Goal: Task Accomplishment & Management: Manage account settings

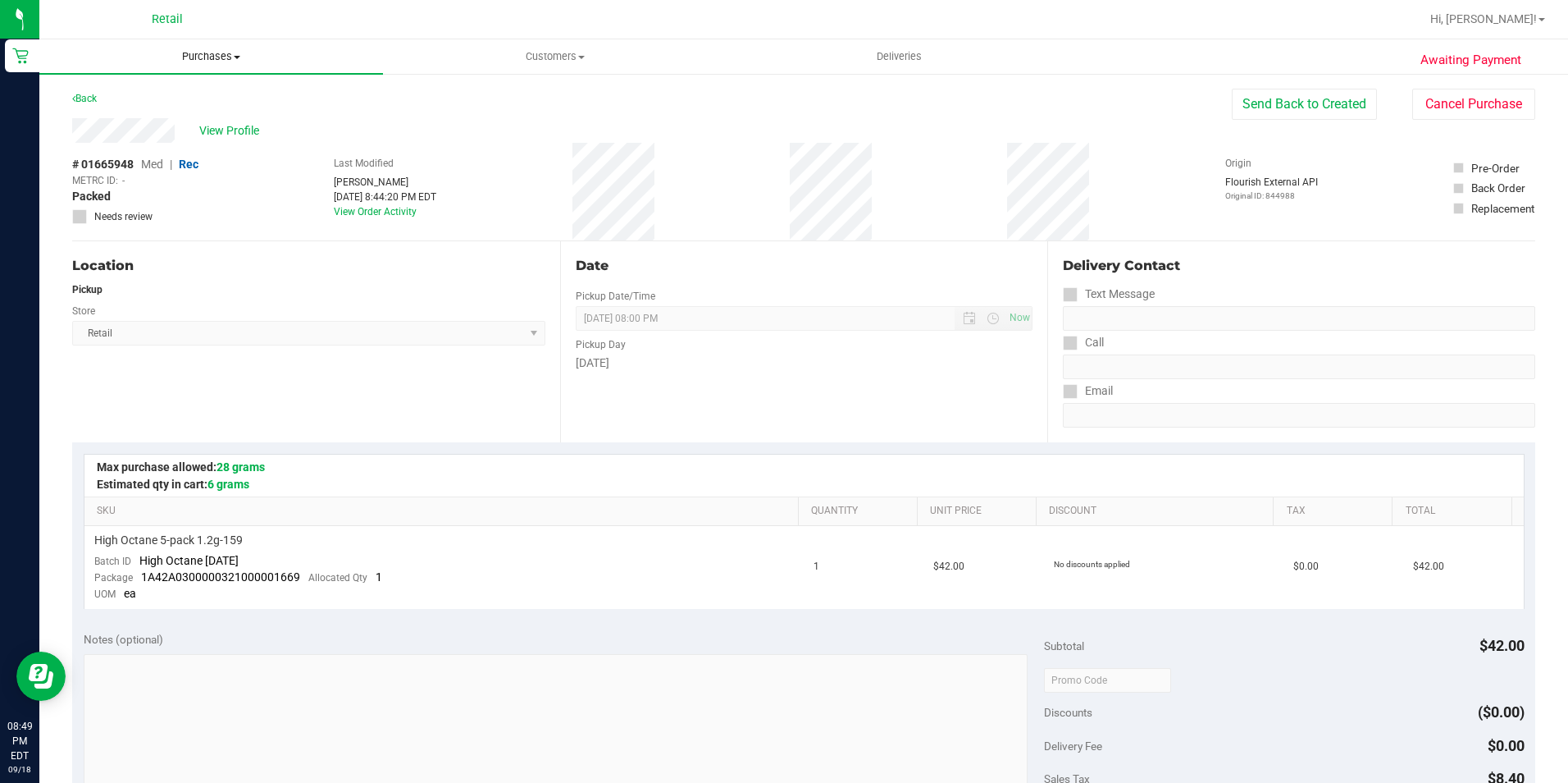
click at [167, 63] on span "Purchases" at bounding box center [210, 57] width 343 height 15
click at [164, 85] on ul "Summary of purchases Fulfillment All purchases" at bounding box center [210, 118] width 343 height 88
click at [162, 104] on span "Summary of purchases" at bounding box center [123, 99] width 168 height 14
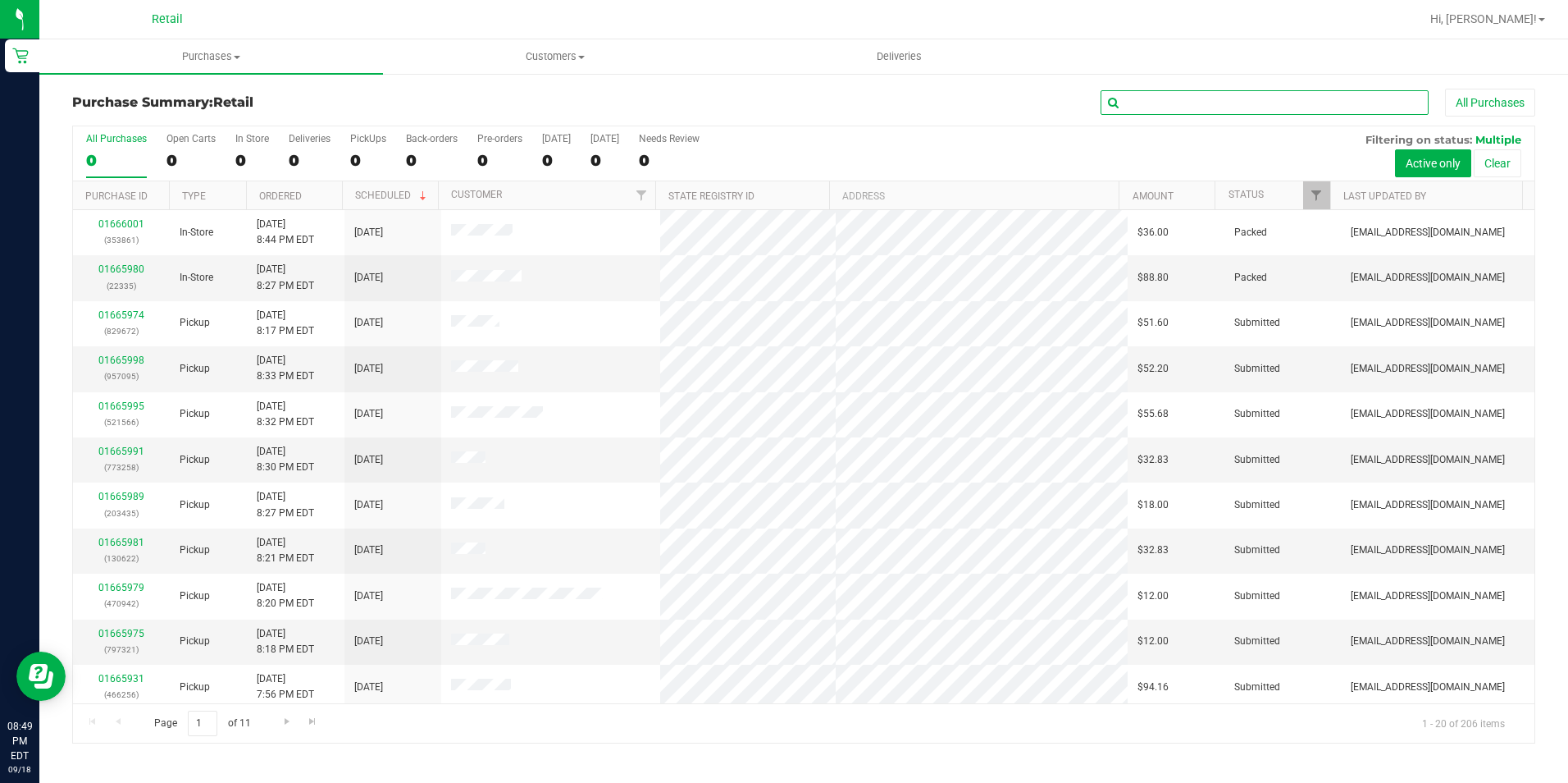
click at [1303, 94] on input "text" at bounding box center [1264, 103] width 328 height 25
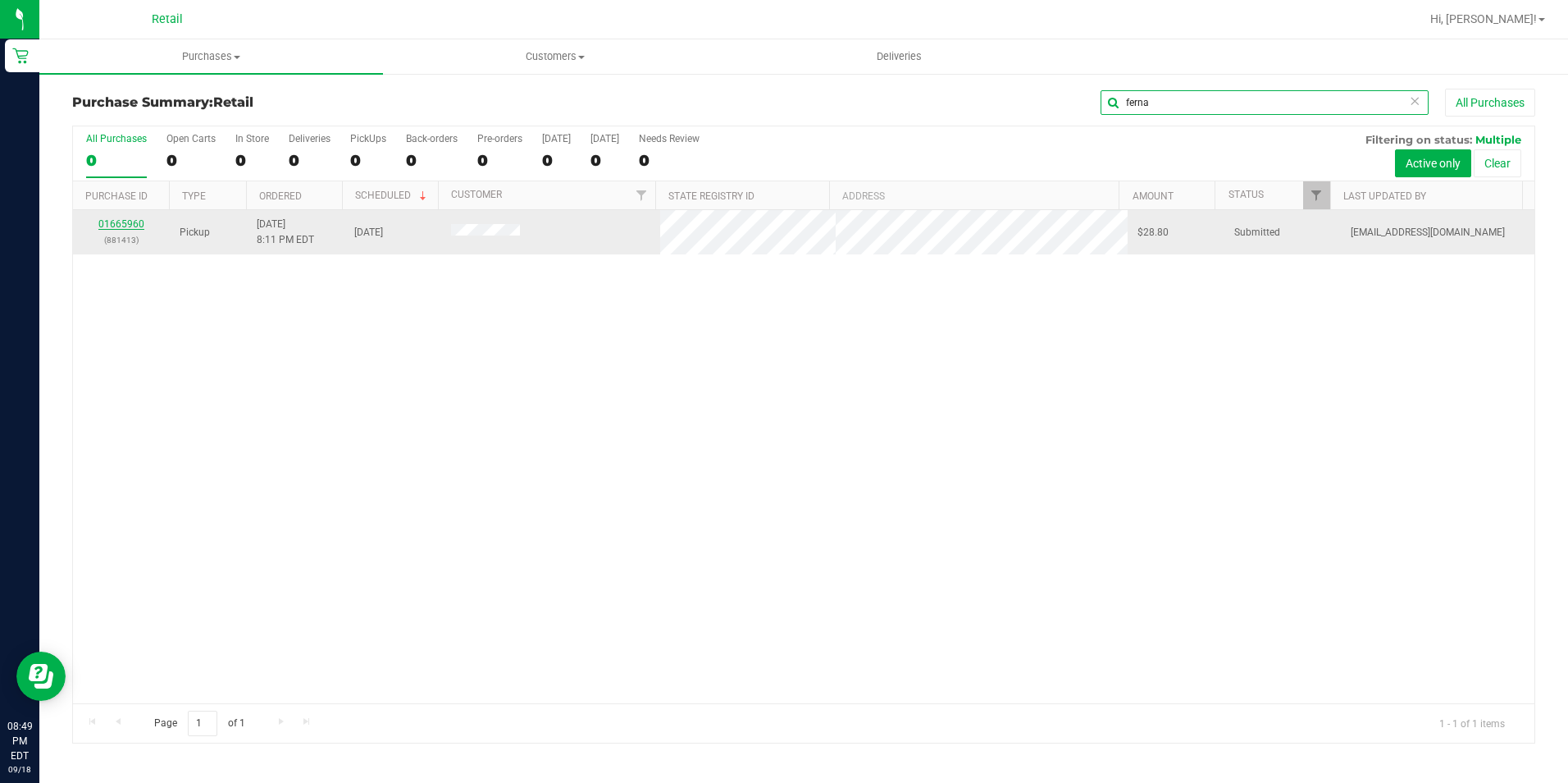
type input "ferna"
click at [128, 219] on link "01665960" at bounding box center [121, 224] width 46 height 11
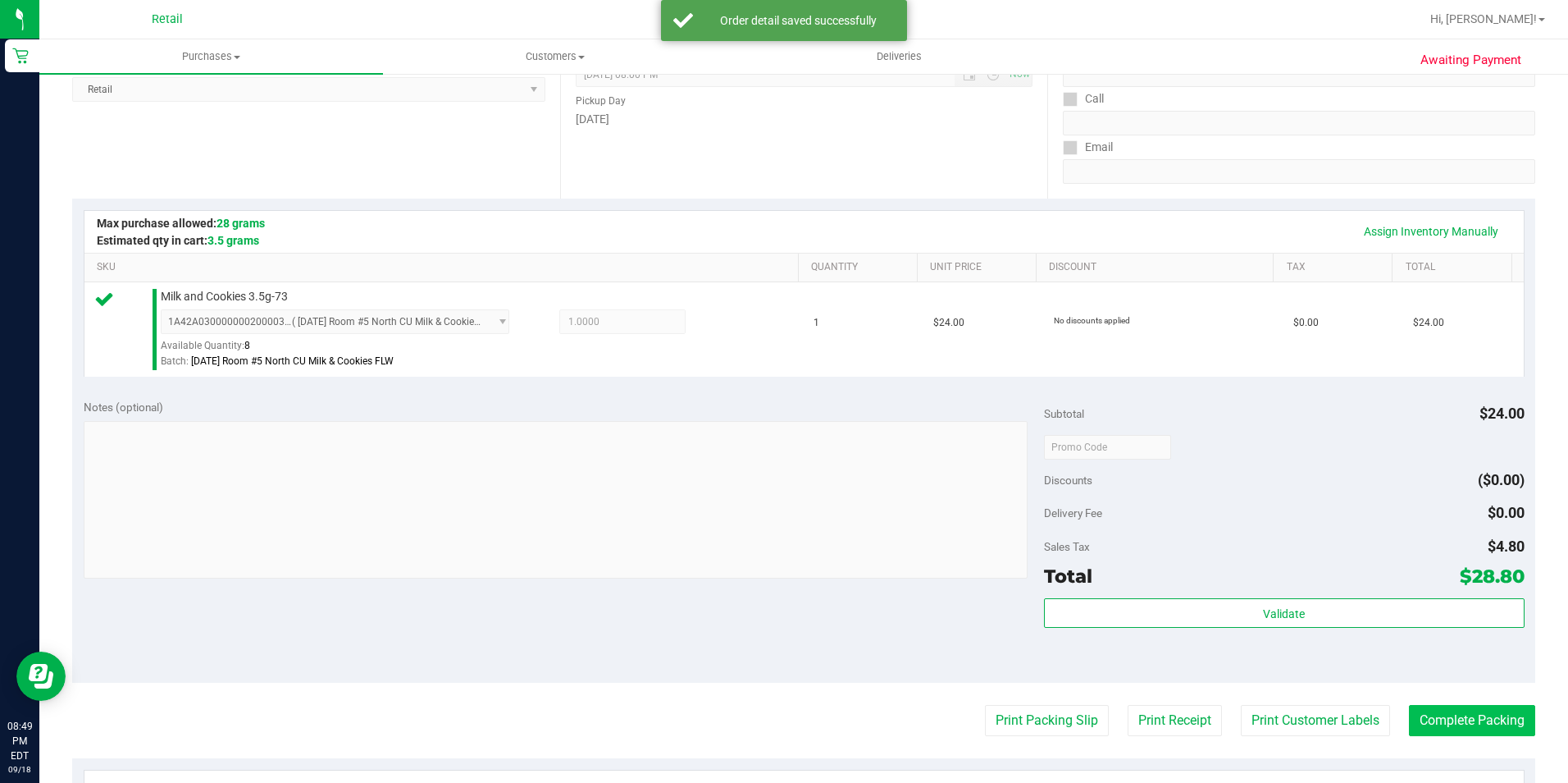
scroll to position [410, 0]
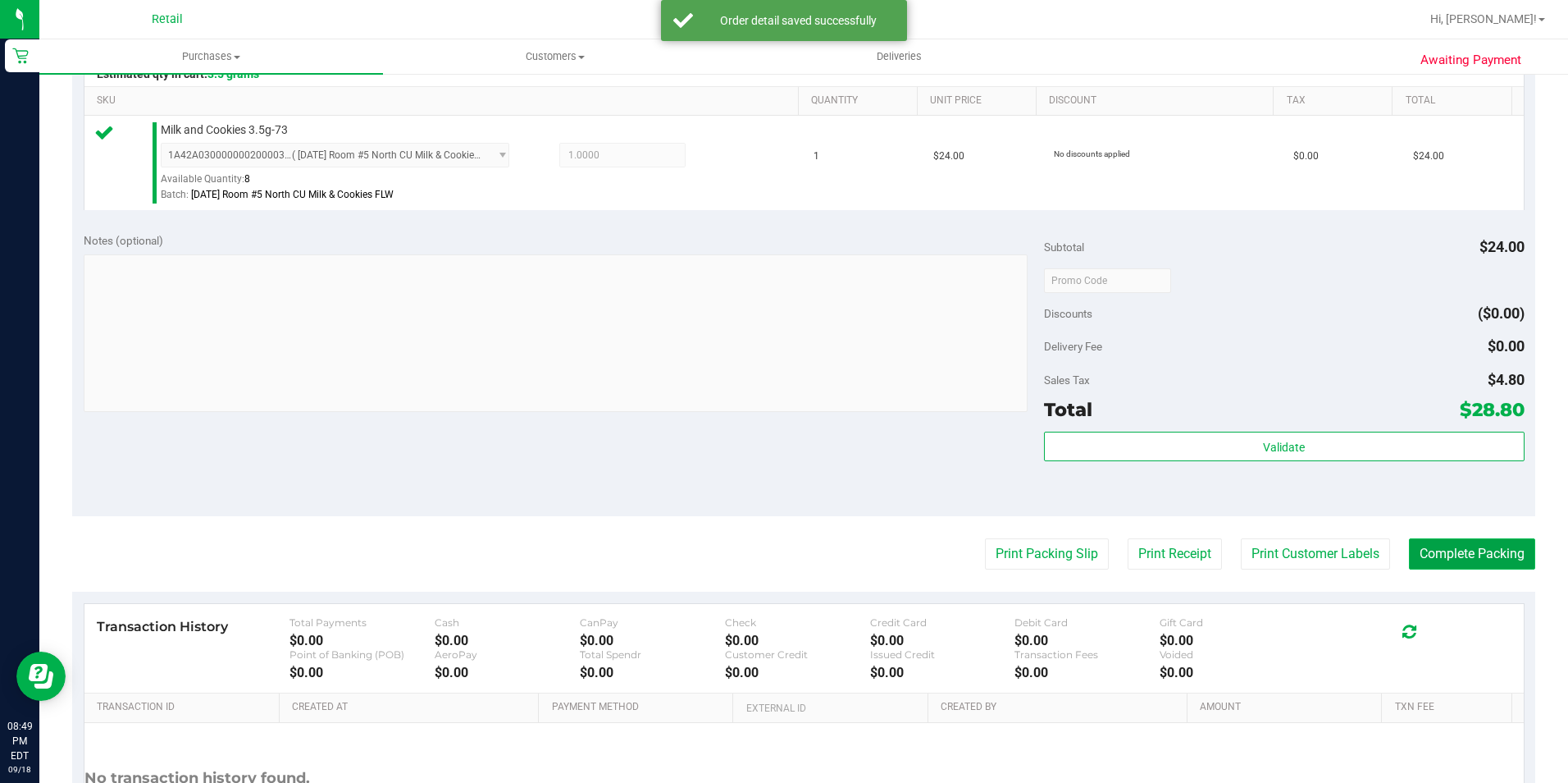
click at [1461, 551] on button "Complete Packing" at bounding box center [1472, 554] width 126 height 31
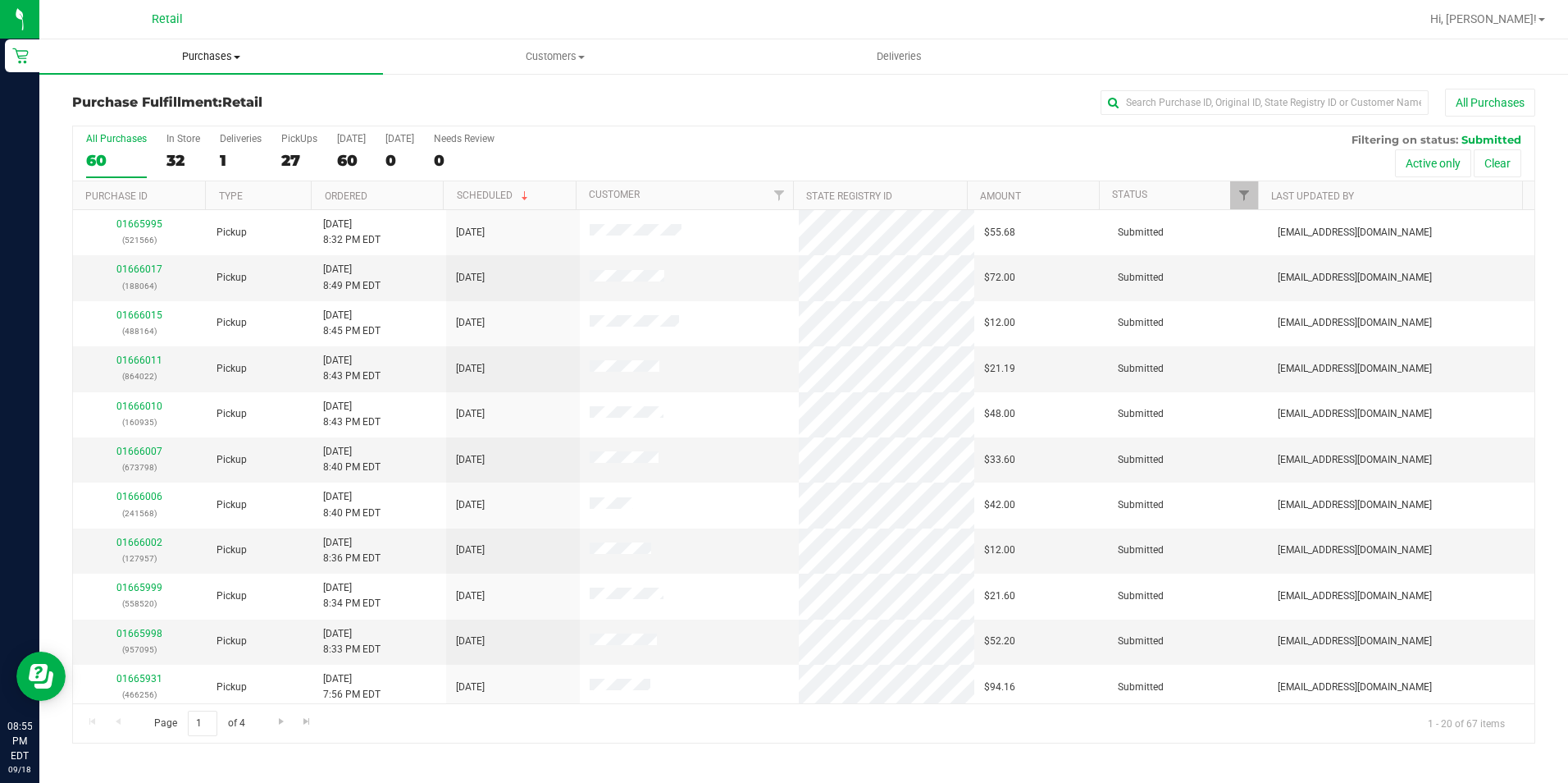
click at [242, 49] on span "Purchases" at bounding box center [210, 57] width 343 height 15
click at [92, 123] on span "Fulfillment" at bounding box center [89, 118] width 102 height 14
drag, startPoint x: 564, startPoint y: 44, endPoint x: 549, endPoint y: 52, distance: 17.0
click at [561, 45] on uib-tab-heading "Customers All customers Add a new customer All physicians" at bounding box center [555, 56] width 342 height 32
click at [506, 98] on li "All customers" at bounding box center [554, 99] width 343 height 20
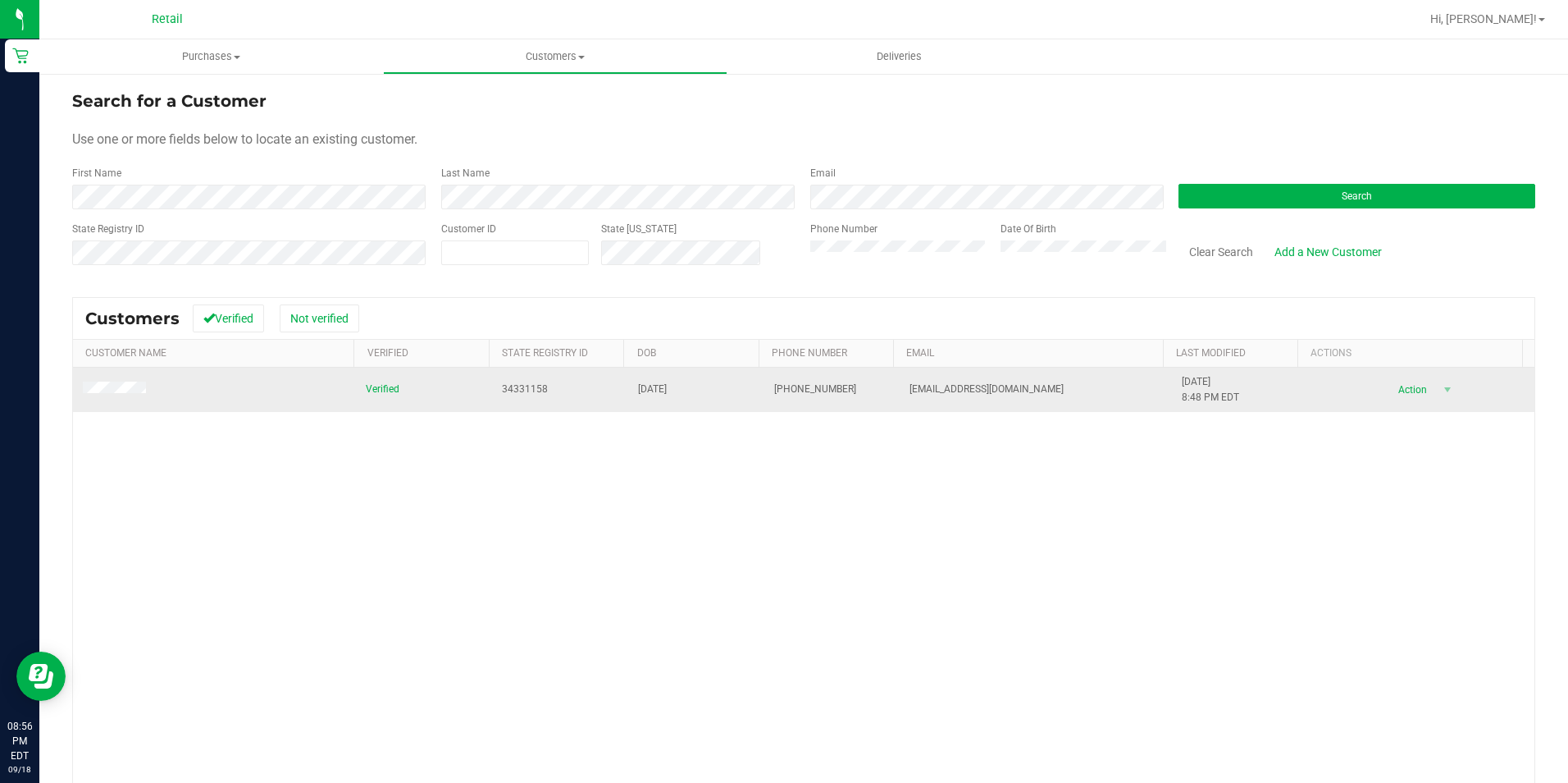
click at [120, 381] on td at bounding box center [215, 389] width 283 height 45
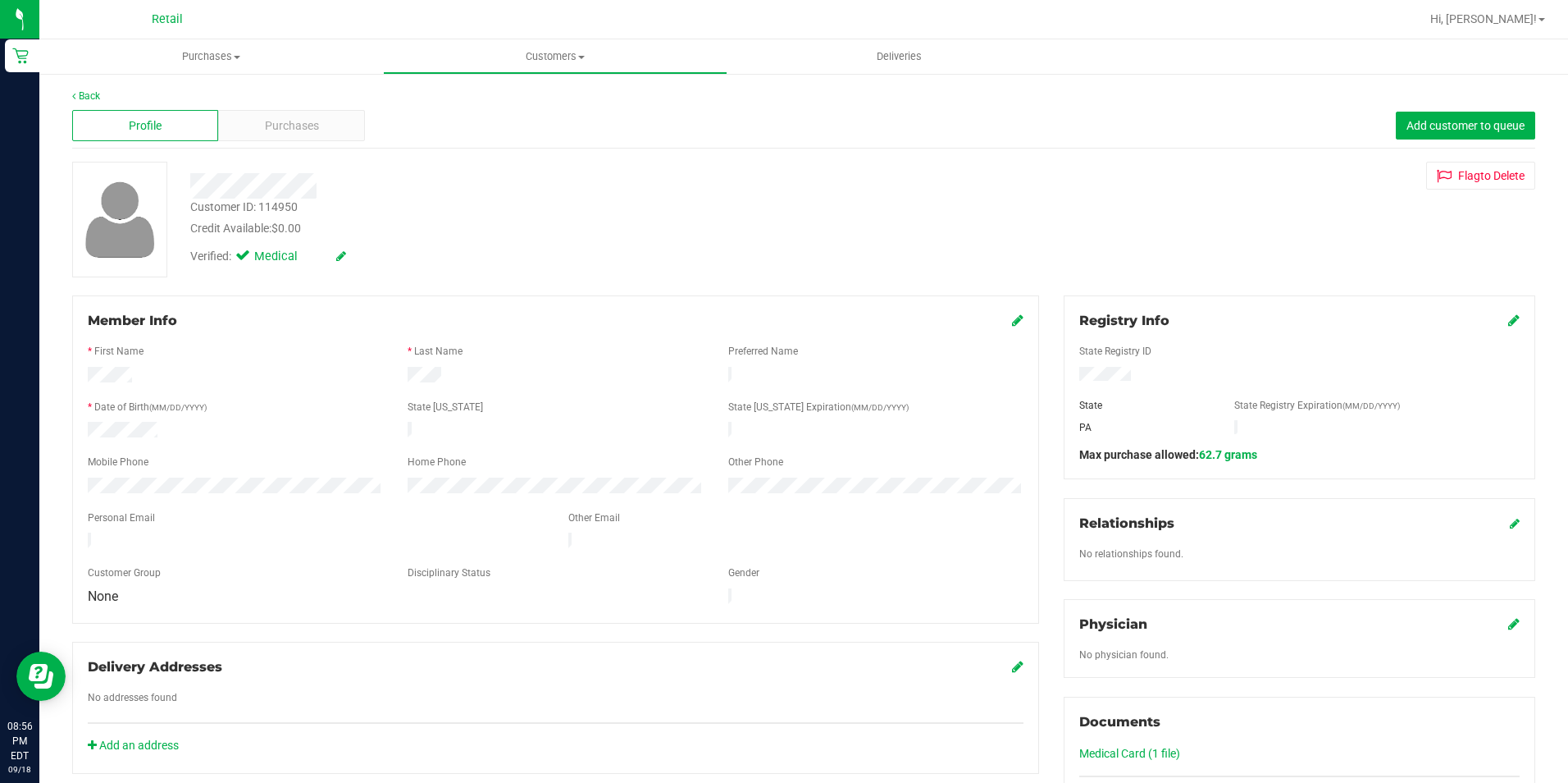
drag, startPoint x: 277, startPoint y: 152, endPoint x: 278, endPoint y: 142, distance: 10.0
click at [278, 147] on div "Back Profile Purchases Add customer to queue Customer ID: 114950 Credit Availab…" at bounding box center [803, 624] width 1463 height 1071
drag, startPoint x: 278, startPoint y: 142, endPoint x: 267, endPoint y: 88, distance: 55.1
click at [267, 88] on div "Back" at bounding box center [803, 96] width 1463 height 15
click at [266, 110] on div "Purchases" at bounding box center [291, 126] width 146 height 31
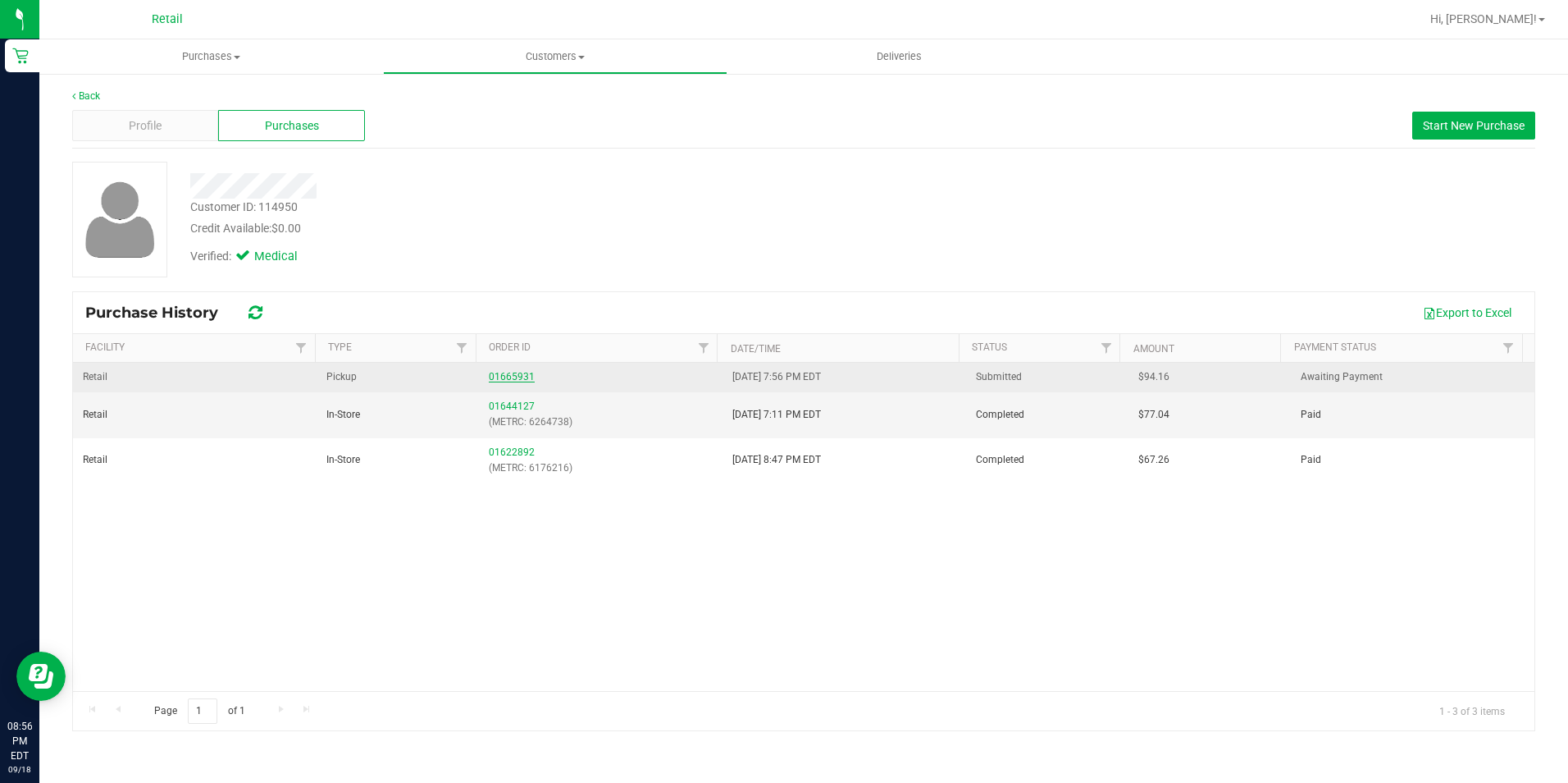
click at [495, 377] on link "01665931" at bounding box center [512, 377] width 46 height 11
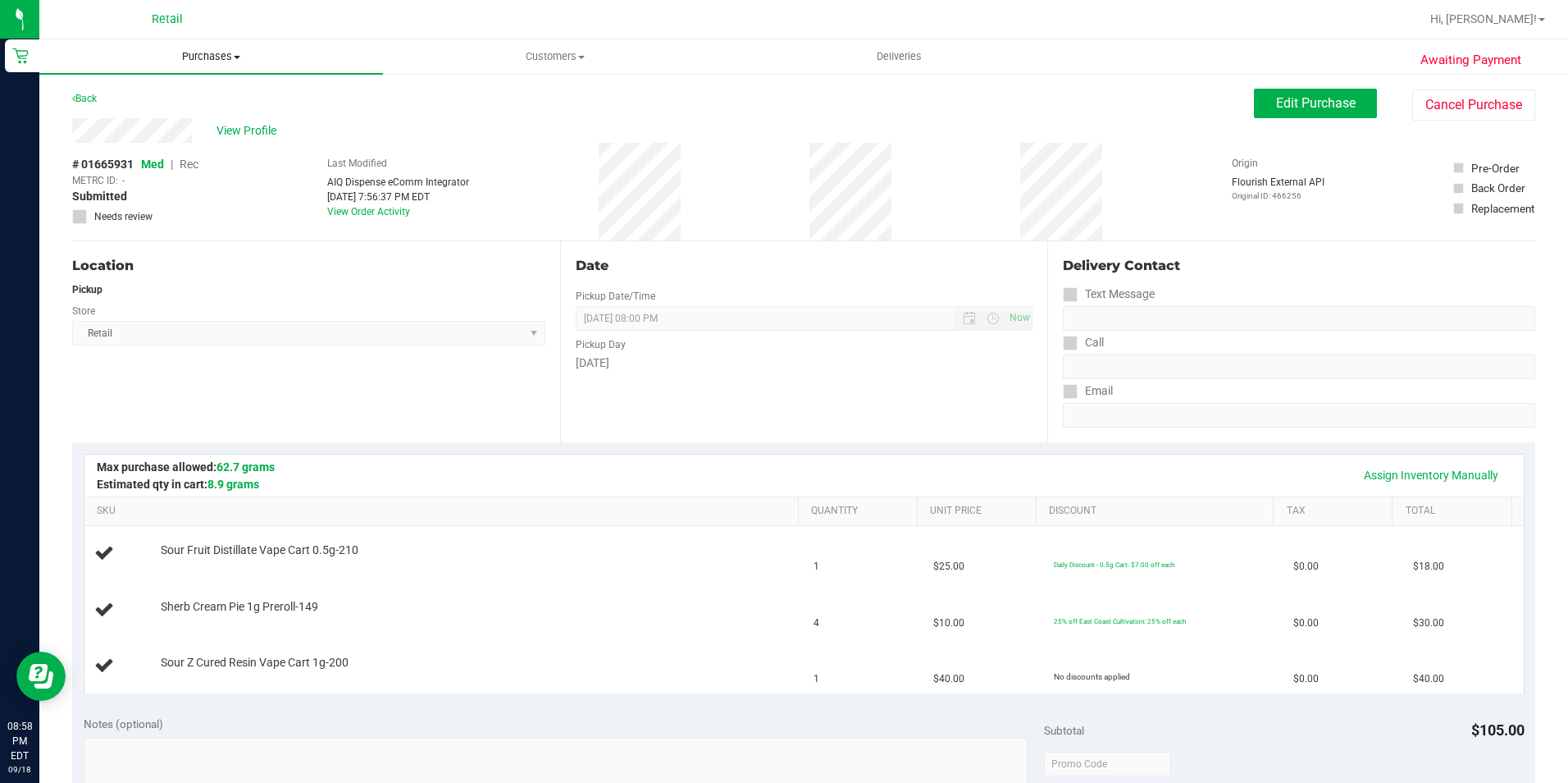
click at [192, 57] on span "Purchases" at bounding box center [210, 57] width 343 height 15
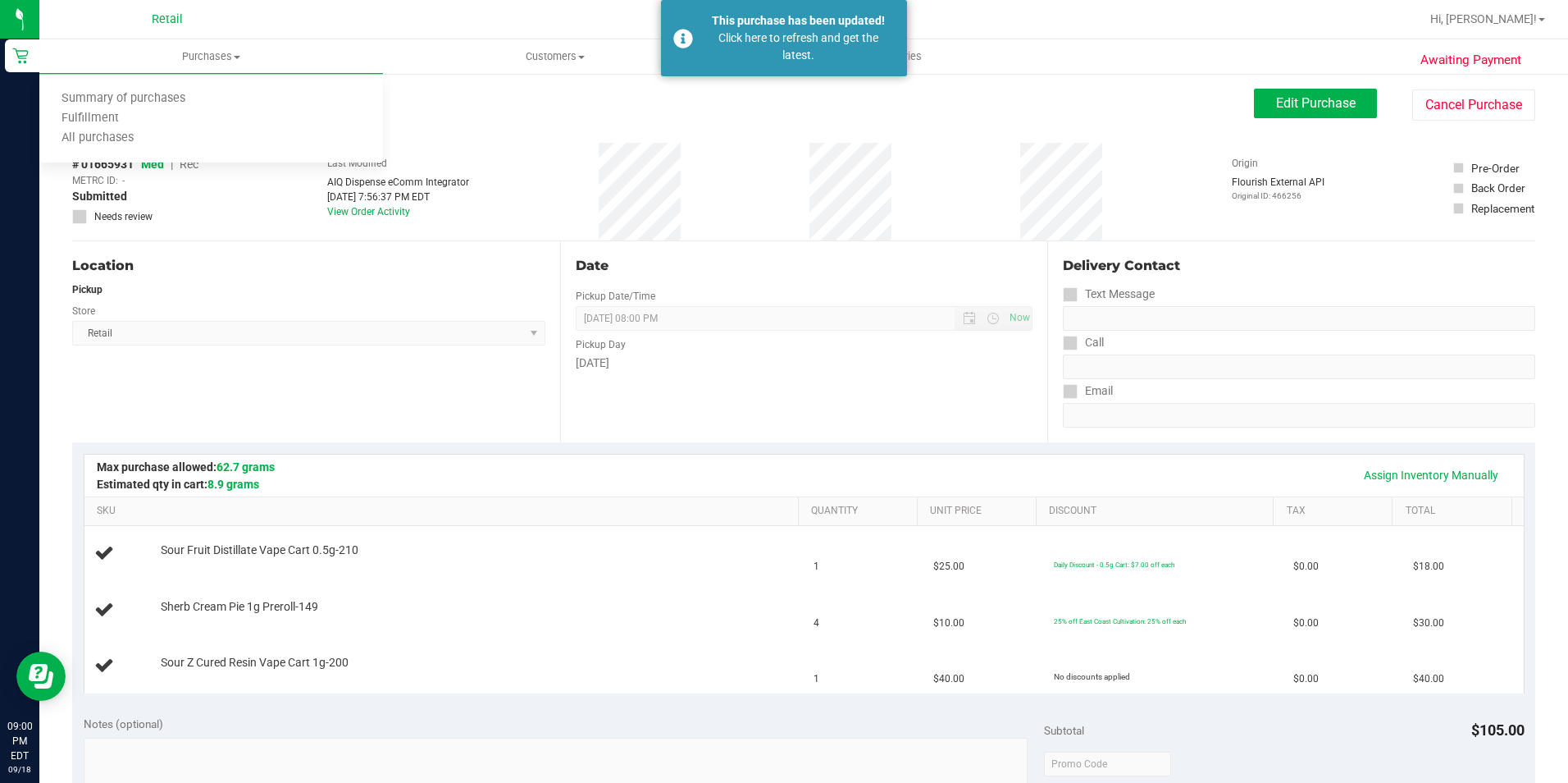
click at [375, 444] on div "Assign Inventory Manually SKU Quantity Unit Price Discount Tax Total Sour Fruit…" at bounding box center [803, 573] width 1463 height 262
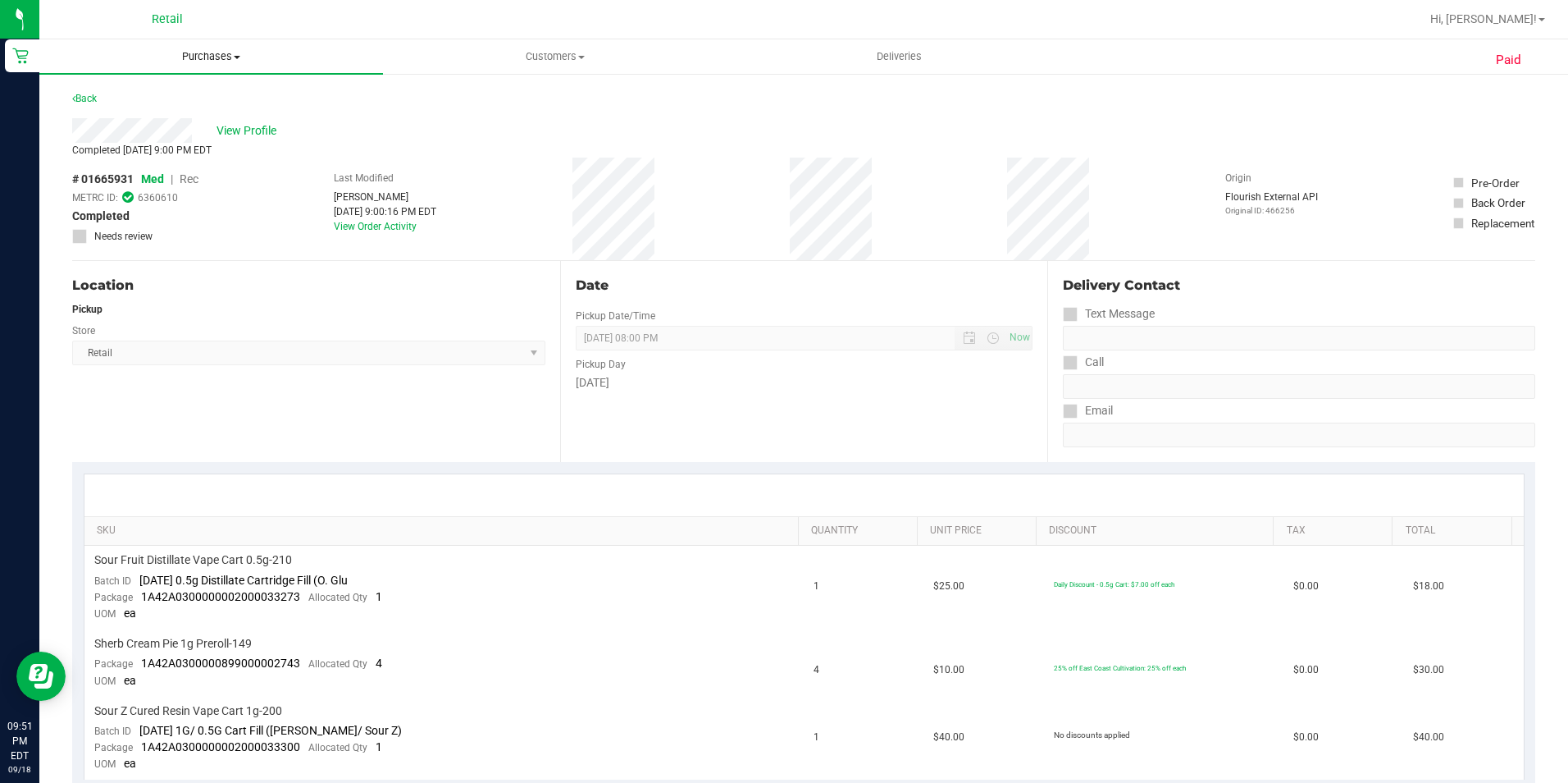
click at [226, 48] on uib-tab-heading "Purchases Summary of purchases Fulfillment All purchases" at bounding box center [210, 56] width 343 height 34
click at [480, 41] on uib-tab-heading "Customers All customers Add a new customer All physicians" at bounding box center [555, 56] width 342 height 32
click at [480, 92] on span "All customers" at bounding box center [442, 99] width 118 height 14
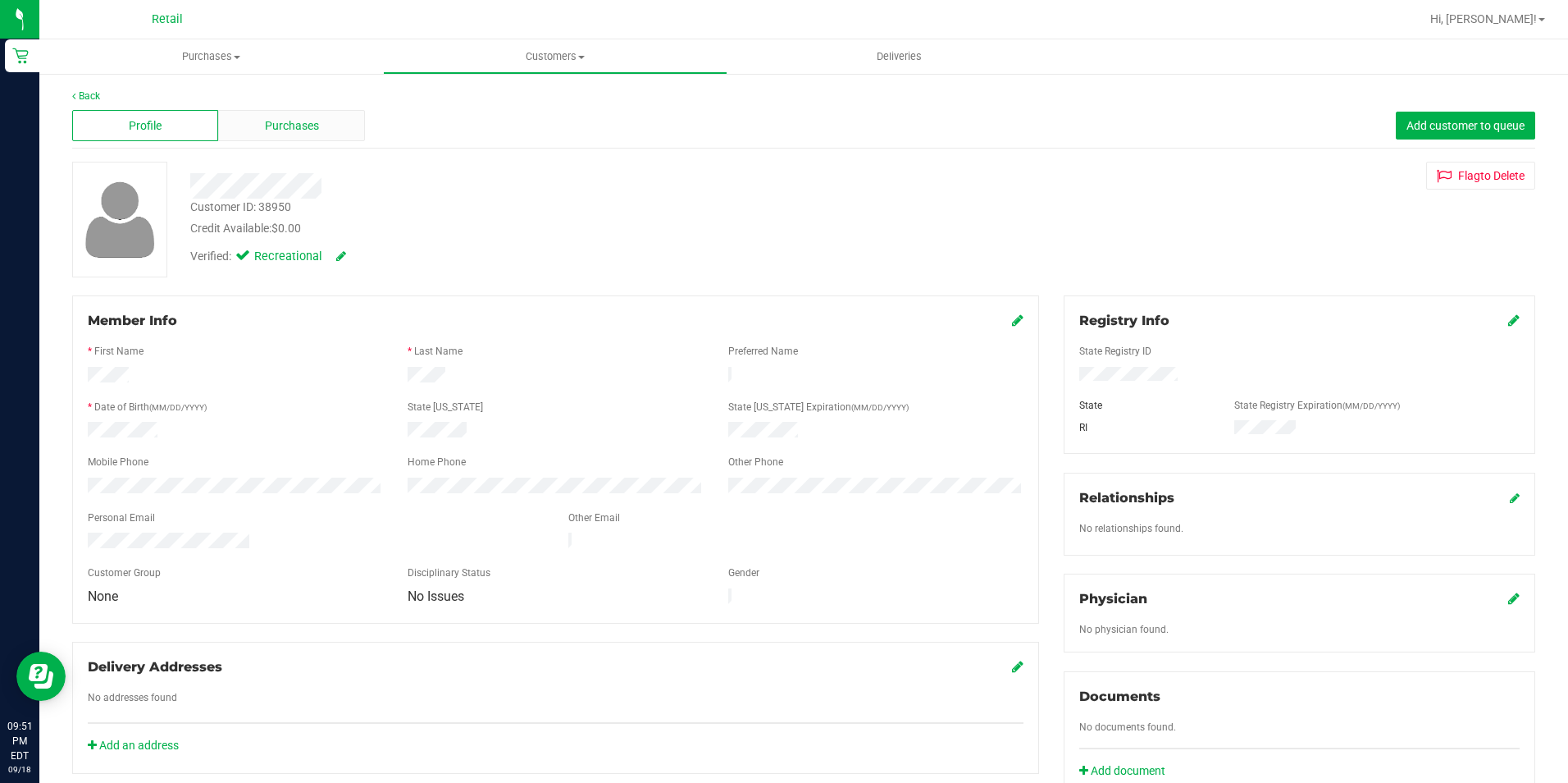
click at [267, 132] on span "Purchases" at bounding box center [292, 126] width 54 height 17
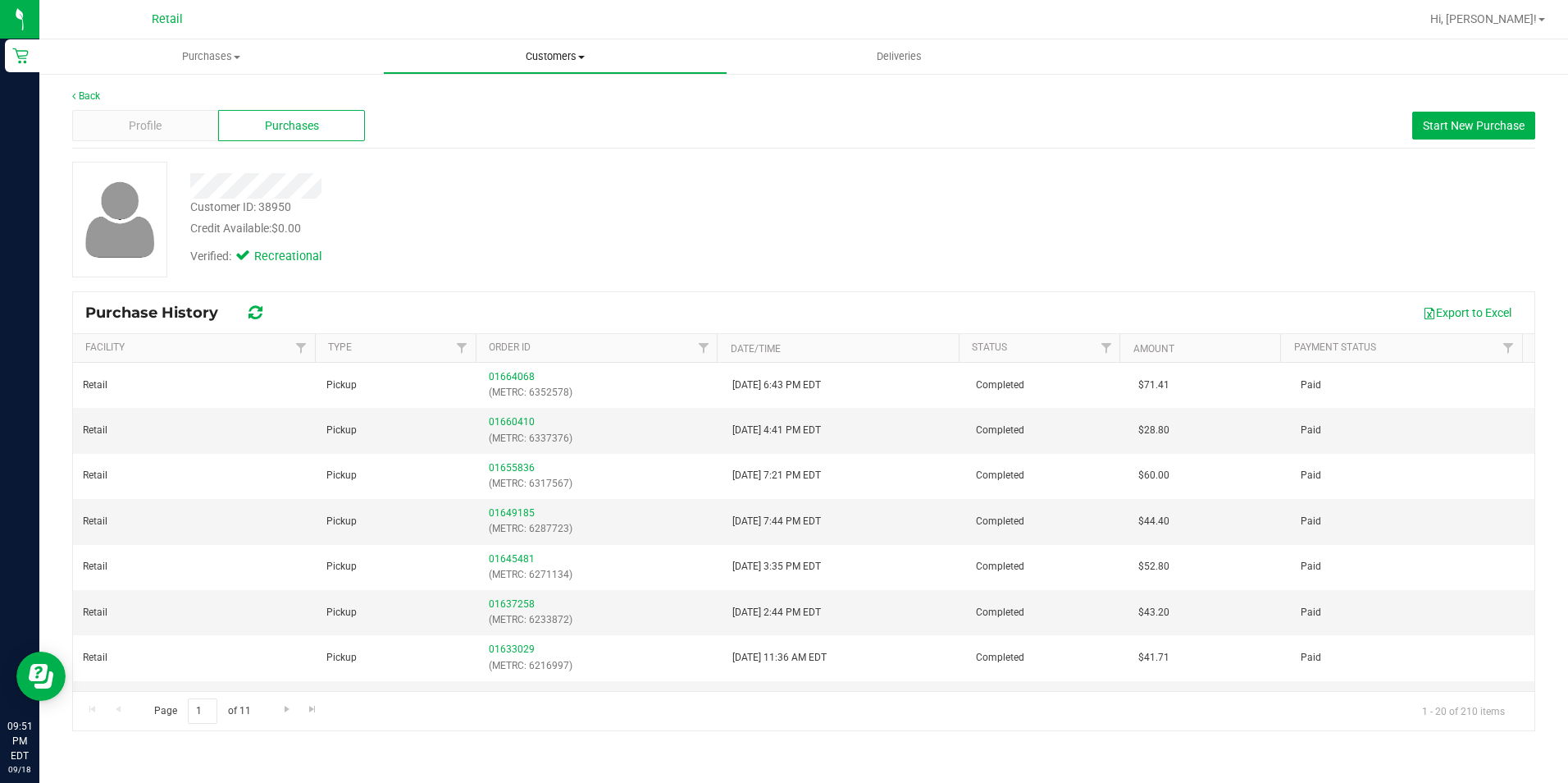
click at [613, 58] on span "Customers" at bounding box center [555, 57] width 342 height 15
click at [525, 95] on li "All customers" at bounding box center [554, 99] width 343 height 20
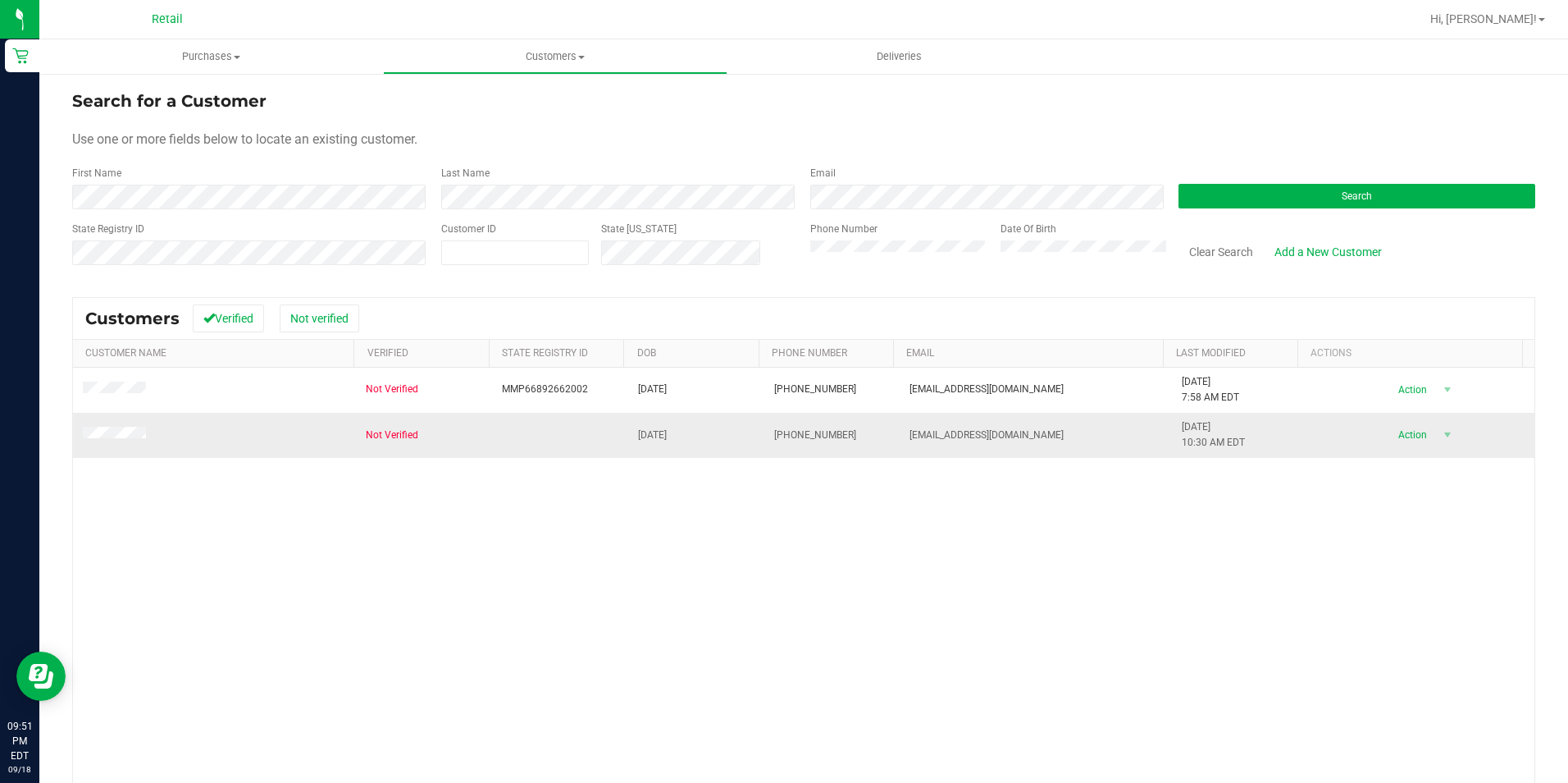
click at [101, 441] on span at bounding box center [117, 434] width 68 height 16
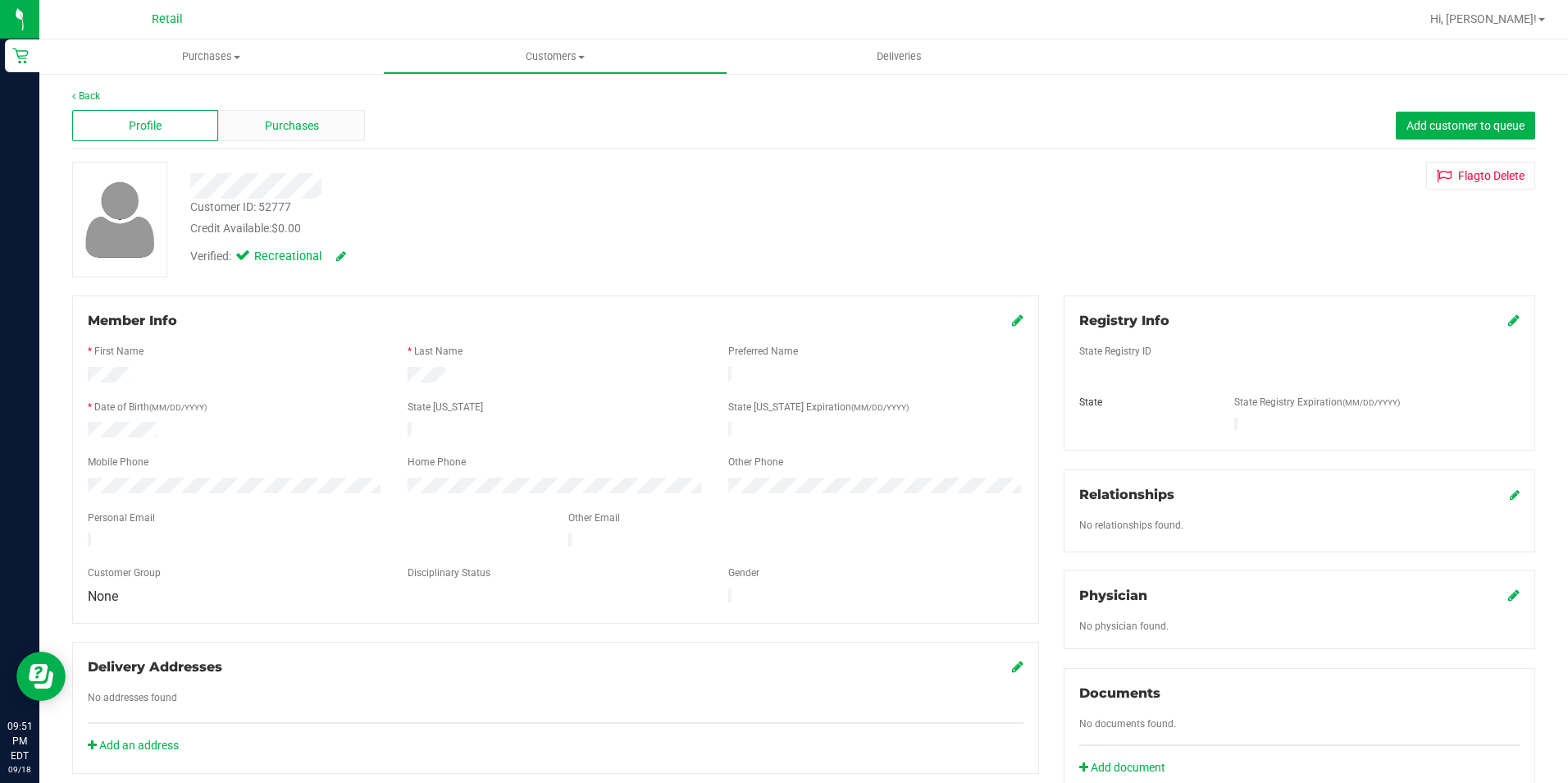
click at [267, 123] on span "Purchases" at bounding box center [292, 126] width 54 height 17
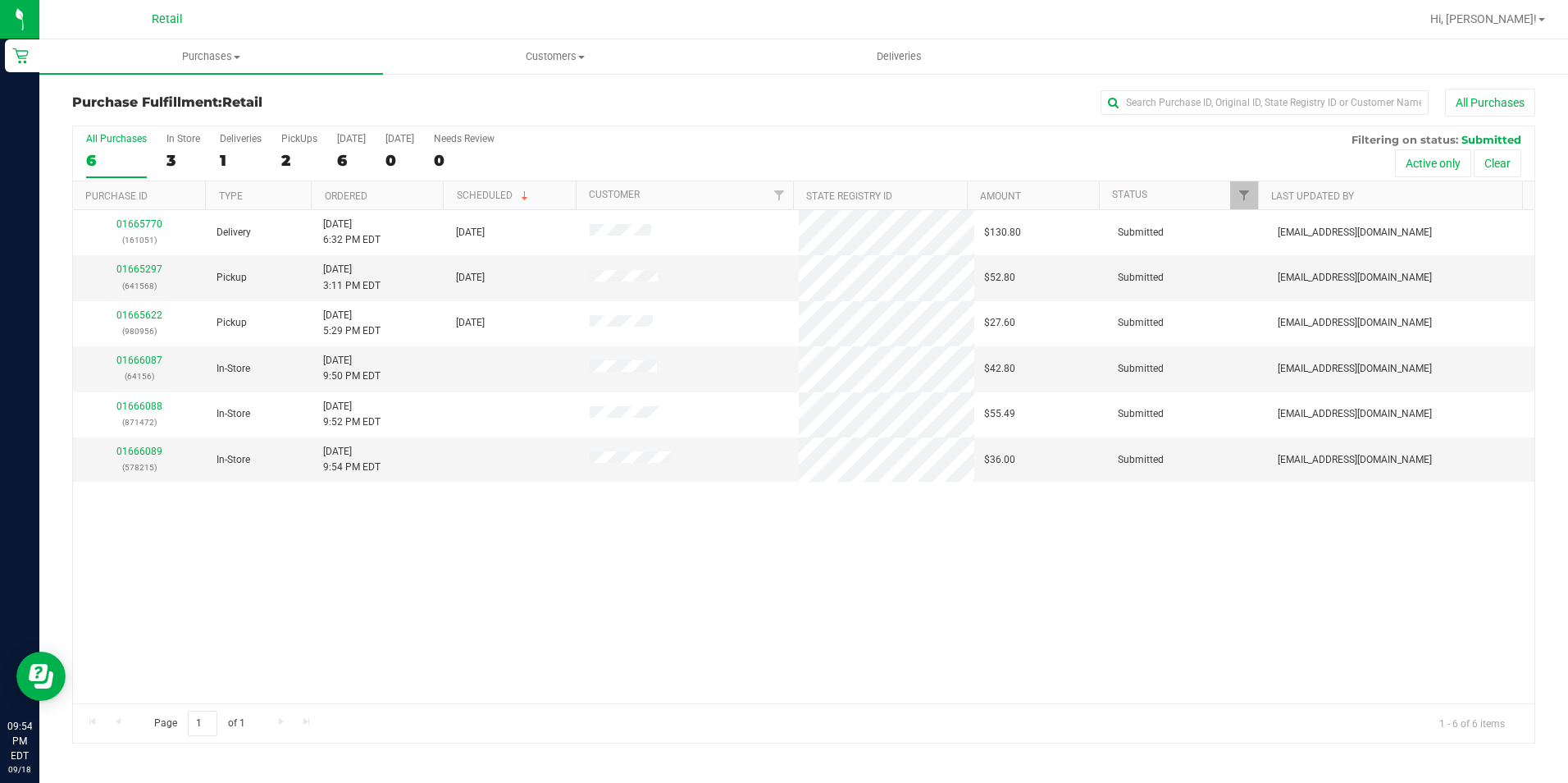
click at [280, 161] on div "All Purchases 6 In Store 3 Deliveries 1 PickUps 2 Today 6 Tomorrow 0 Needs Revi…" at bounding box center [803, 154] width 1462 height 55
click at [290, 161] on div "2" at bounding box center [300, 161] width 36 height 19
click at [0, 0] on input "PickUps 2" at bounding box center [0, 0] width 0 height 0
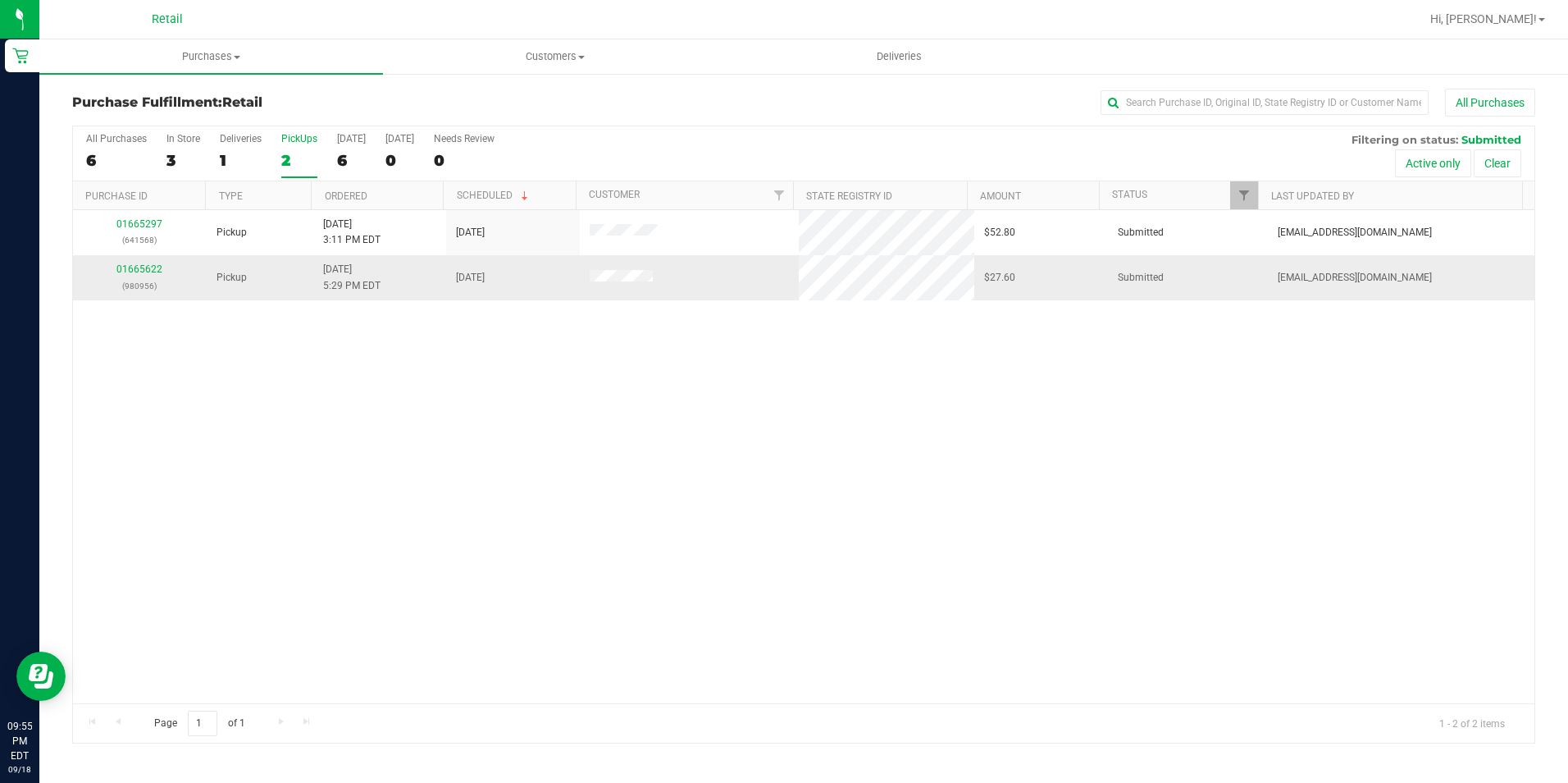
click at [148, 282] on p "(980956)" at bounding box center [140, 285] width 114 height 15
click at [140, 260] on td "01665622 (980956)" at bounding box center [140, 277] width 134 height 45
click at [143, 269] on link "01665622" at bounding box center [139, 269] width 46 height 11
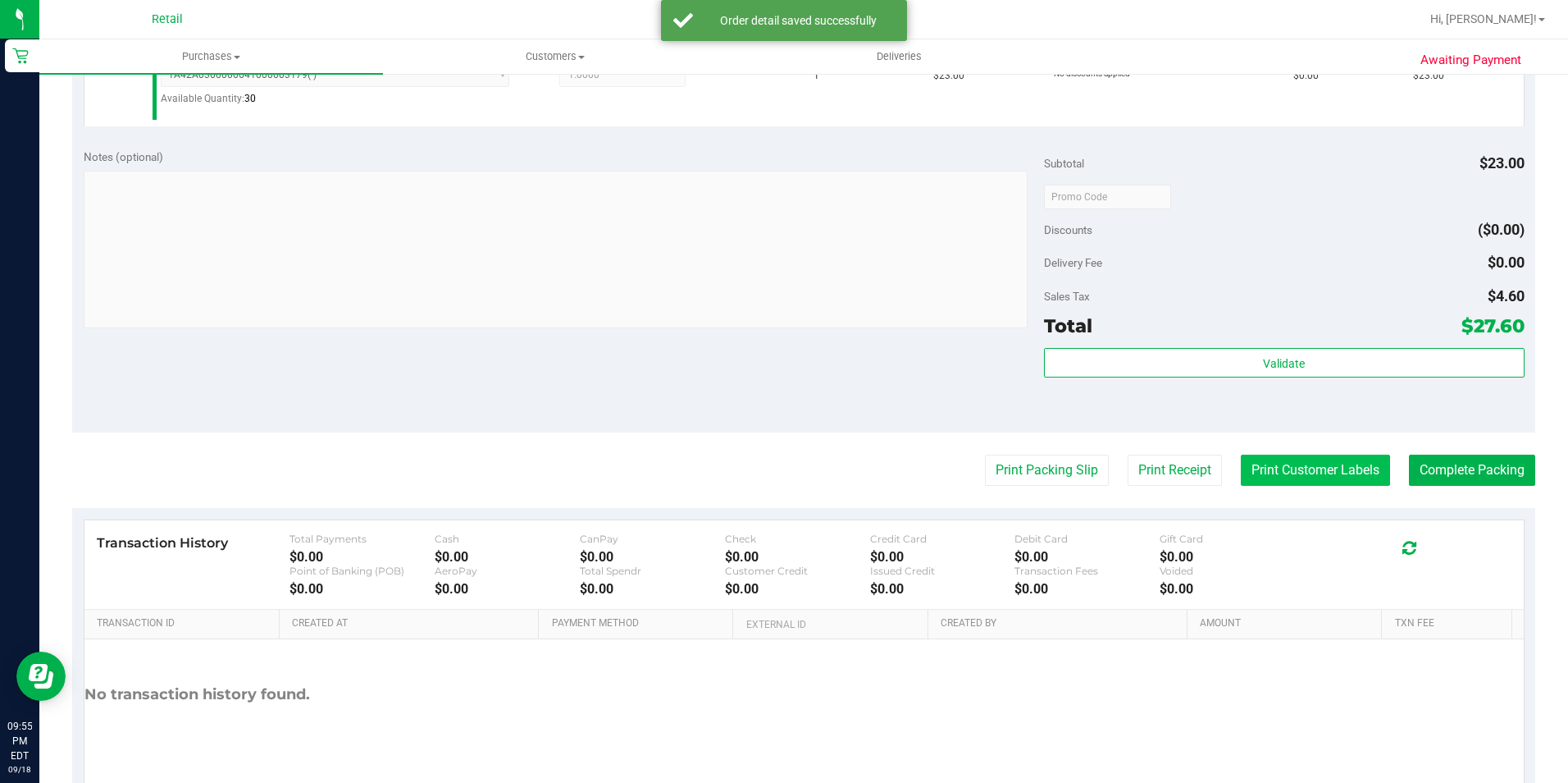
scroll to position [492, 0]
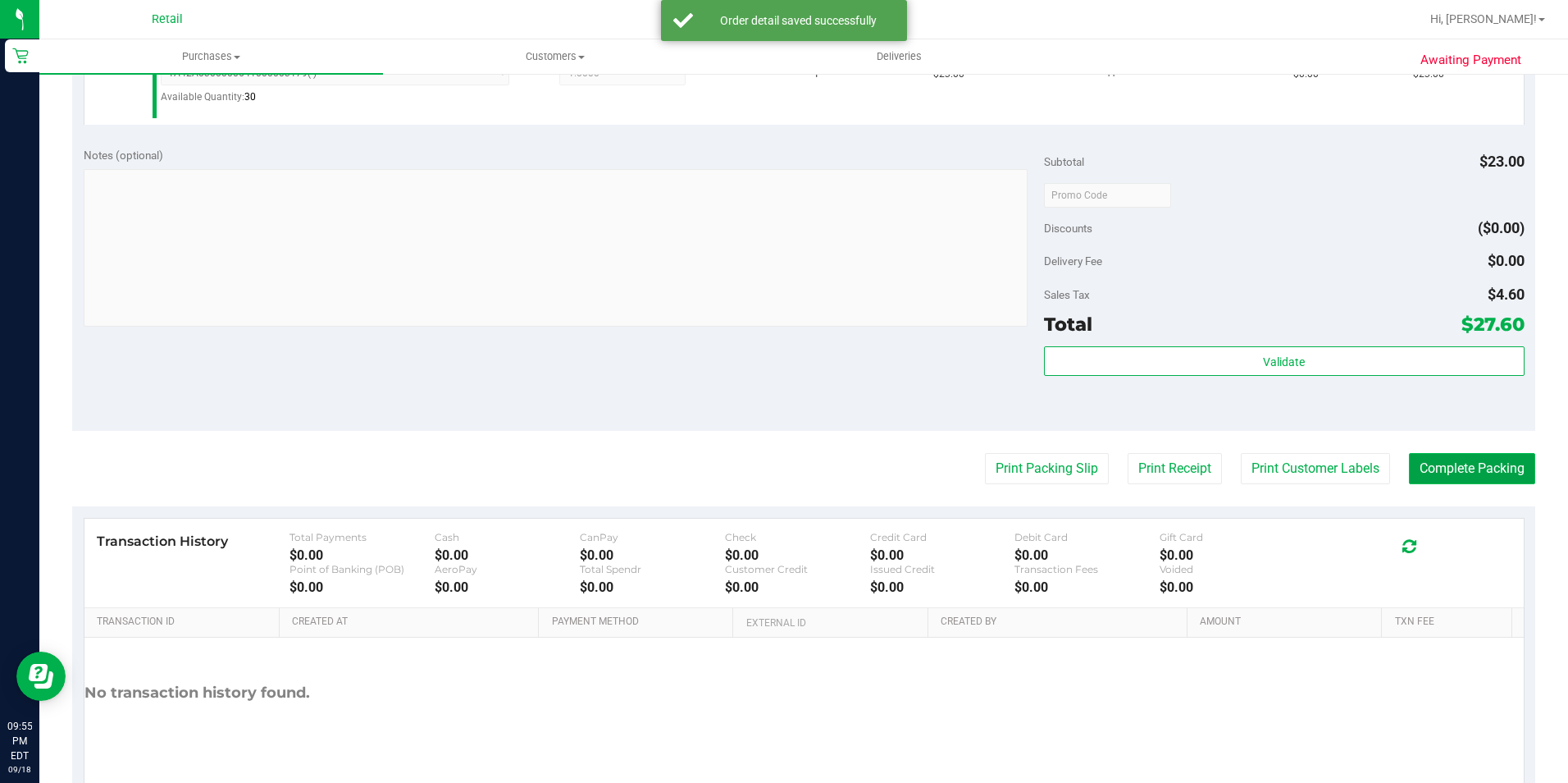
click at [1410, 473] on button "Complete Packing" at bounding box center [1472, 468] width 126 height 31
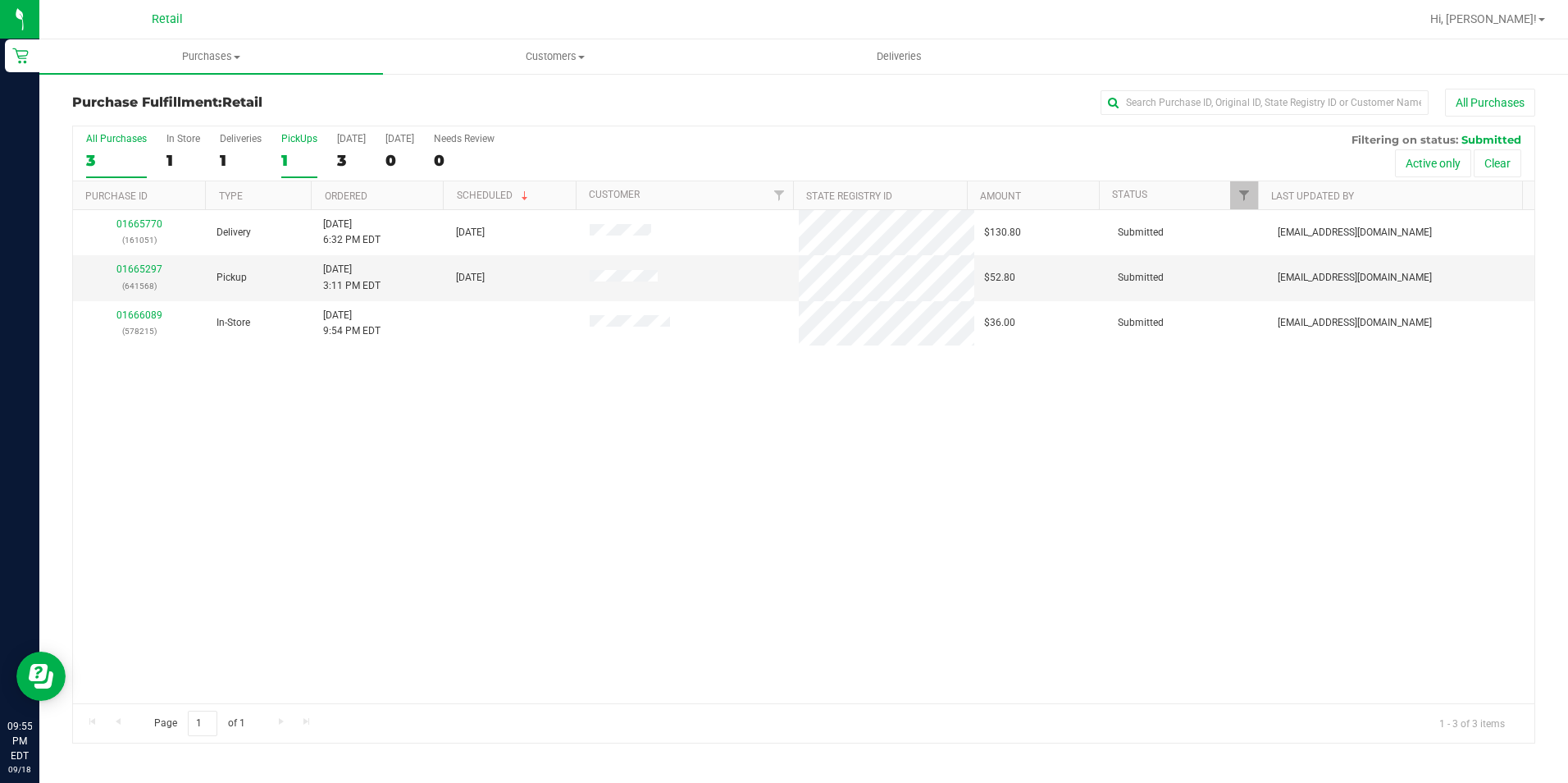
click at [291, 158] on div "1" at bounding box center [300, 161] width 36 height 19
click at [0, 0] on input "PickUps 1" at bounding box center [0, 0] width 0 height 0
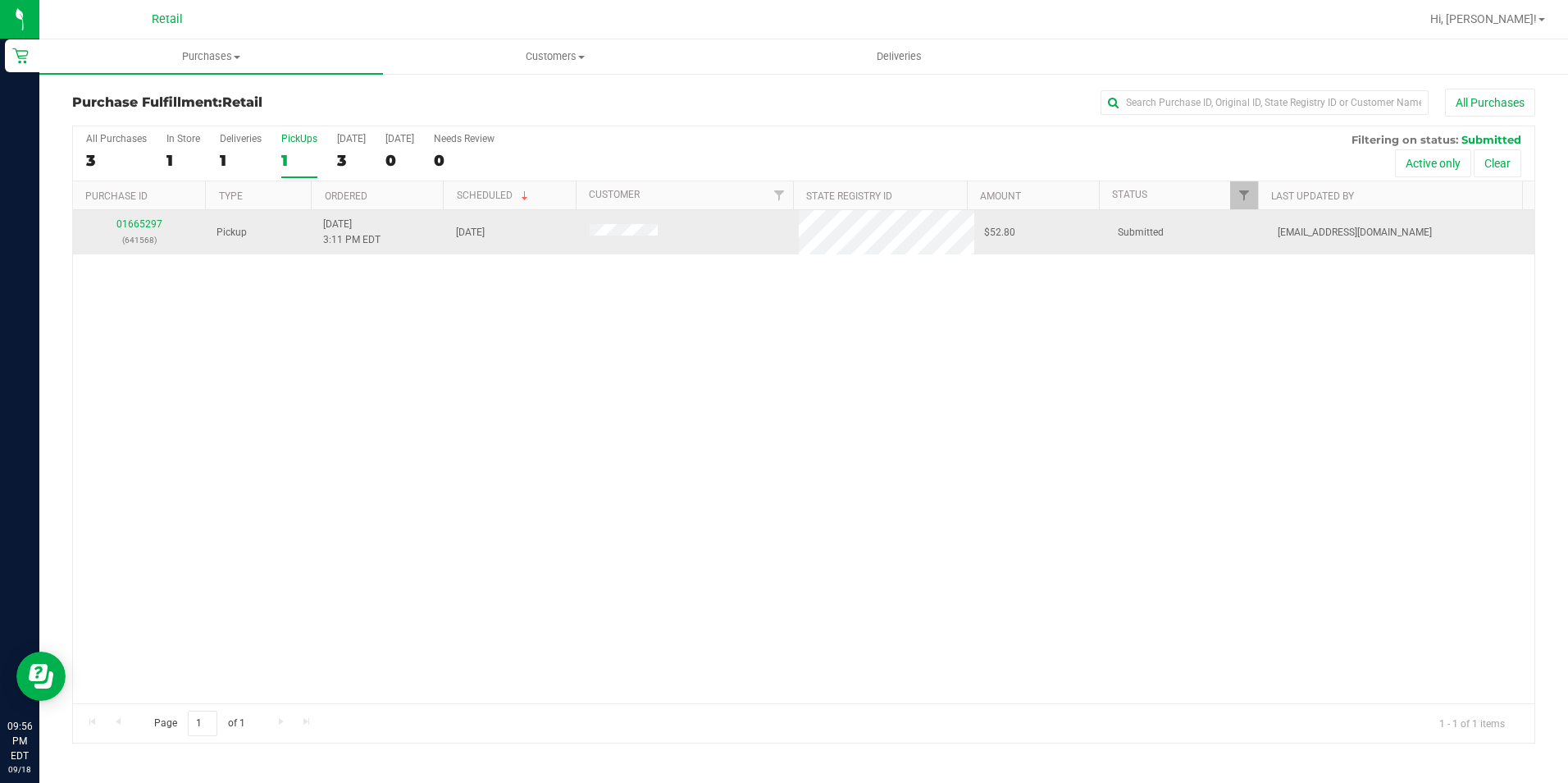
click at [140, 218] on div "01665297 (641568)" at bounding box center [140, 232] width 114 height 31
click at [140, 220] on link "01665297" at bounding box center [139, 224] width 46 height 11
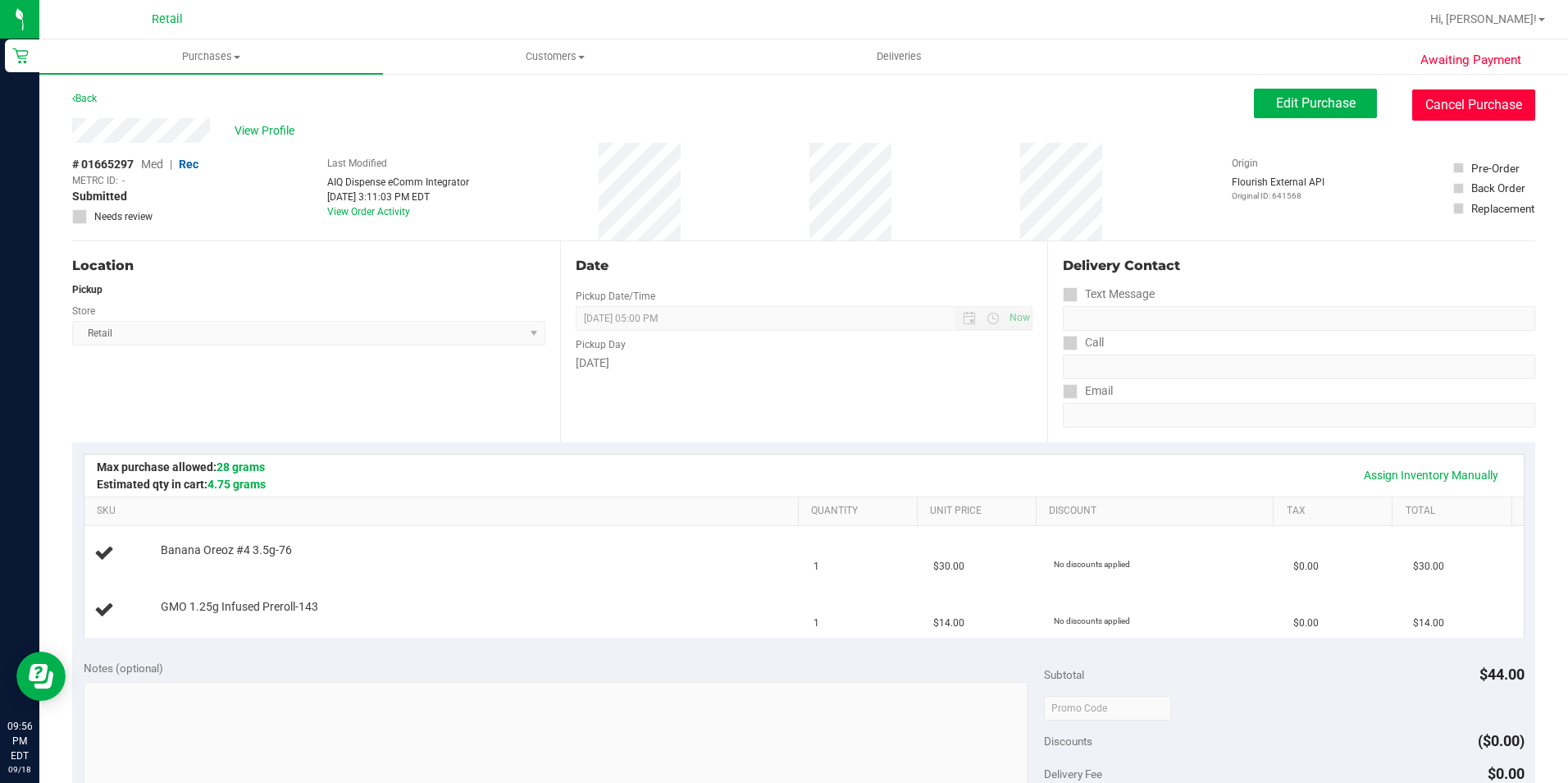
click at [1439, 120] on button "Cancel Purchase" at bounding box center [1473, 105] width 123 height 31
click at [283, 127] on span "View Profile" at bounding box center [267, 131] width 66 height 17
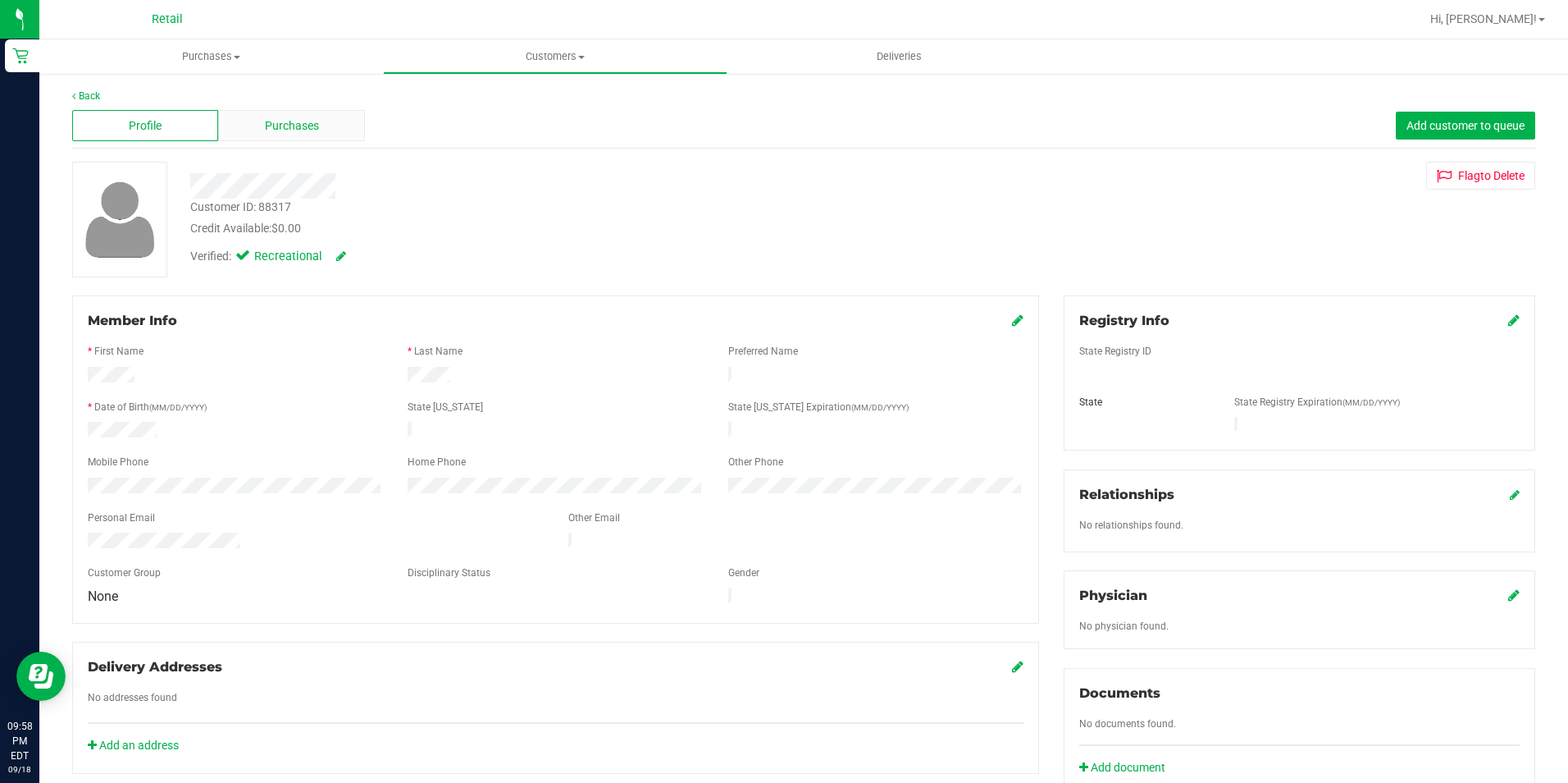
click at [260, 124] on div "Purchases" at bounding box center [291, 126] width 146 height 31
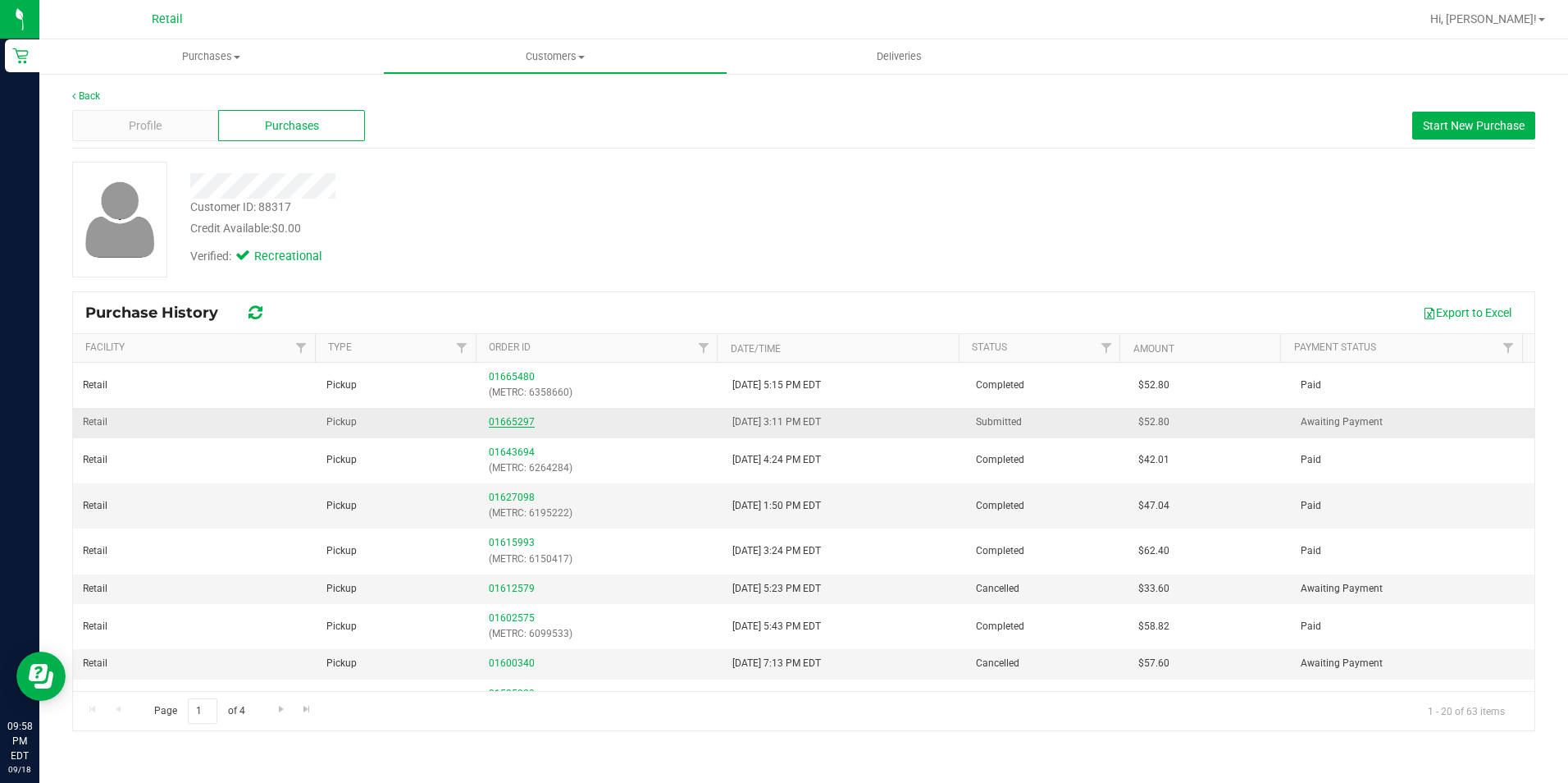
click at [502, 426] on link "01665297" at bounding box center [512, 421] width 46 height 11
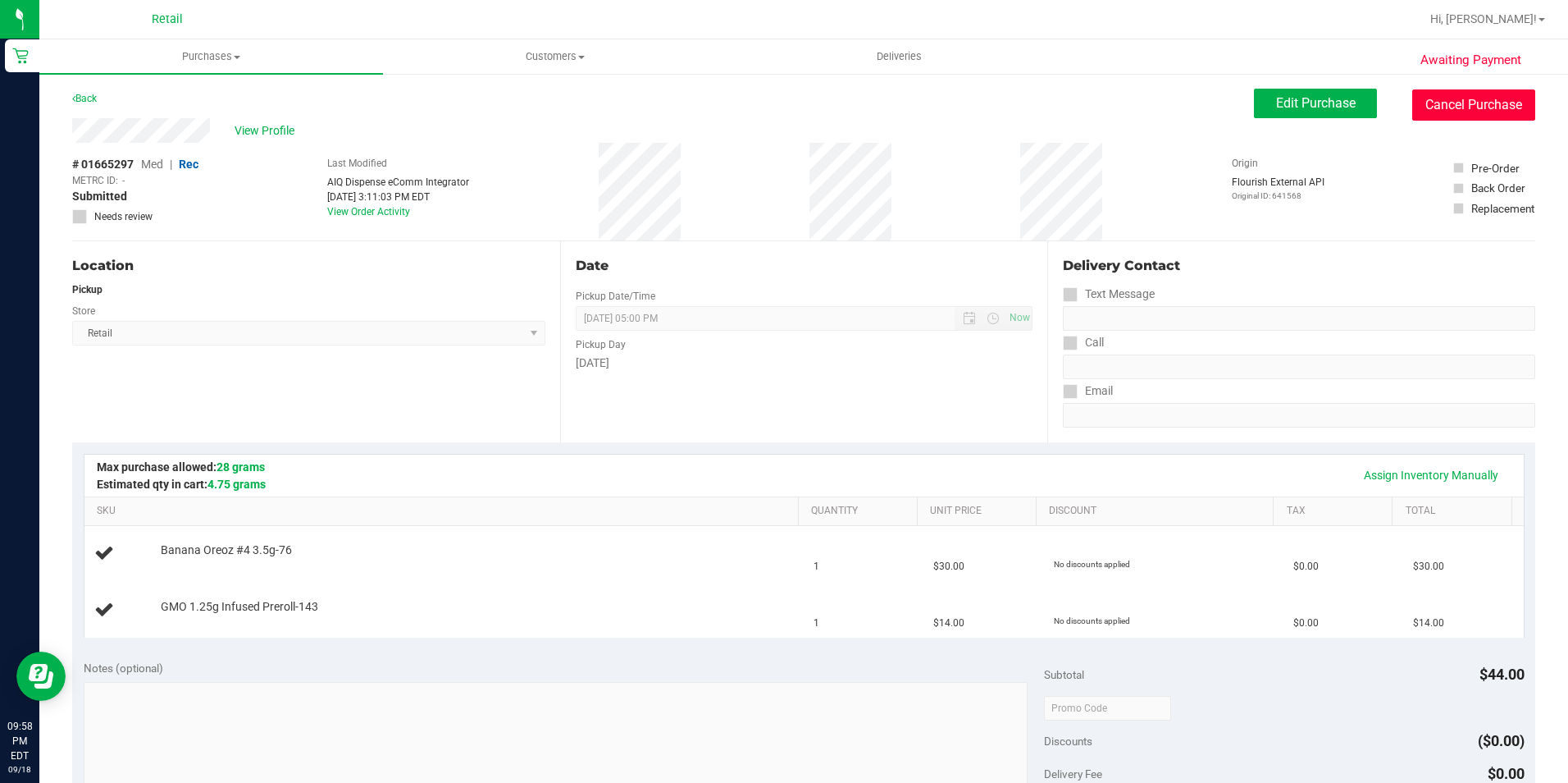
click at [1466, 109] on button "Cancel Purchase" at bounding box center [1473, 105] width 123 height 31
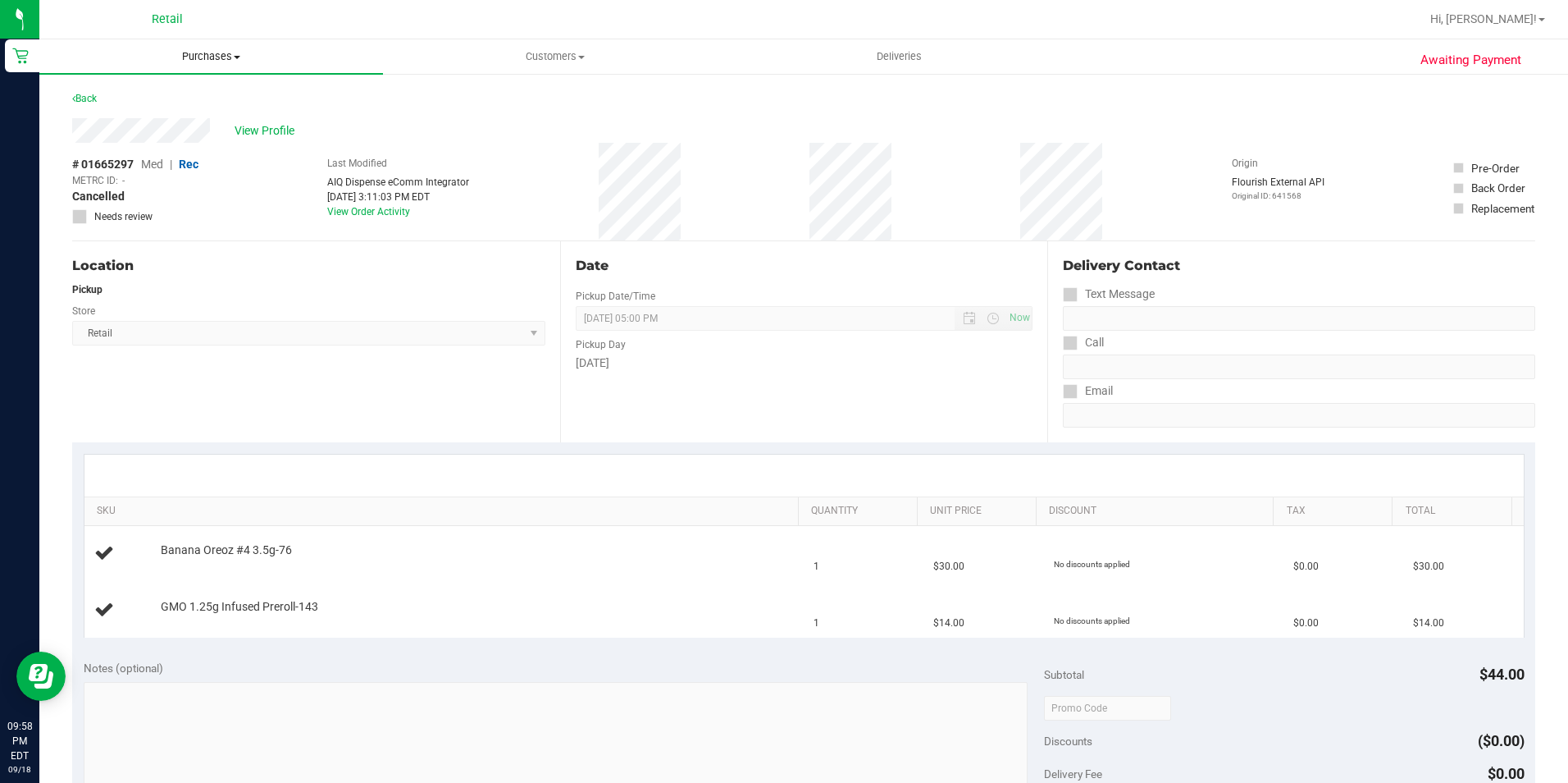
click at [228, 49] on span "Purchases" at bounding box center [210, 57] width 343 height 15
click at [135, 112] on span "Fulfillment" at bounding box center [89, 118] width 102 height 14
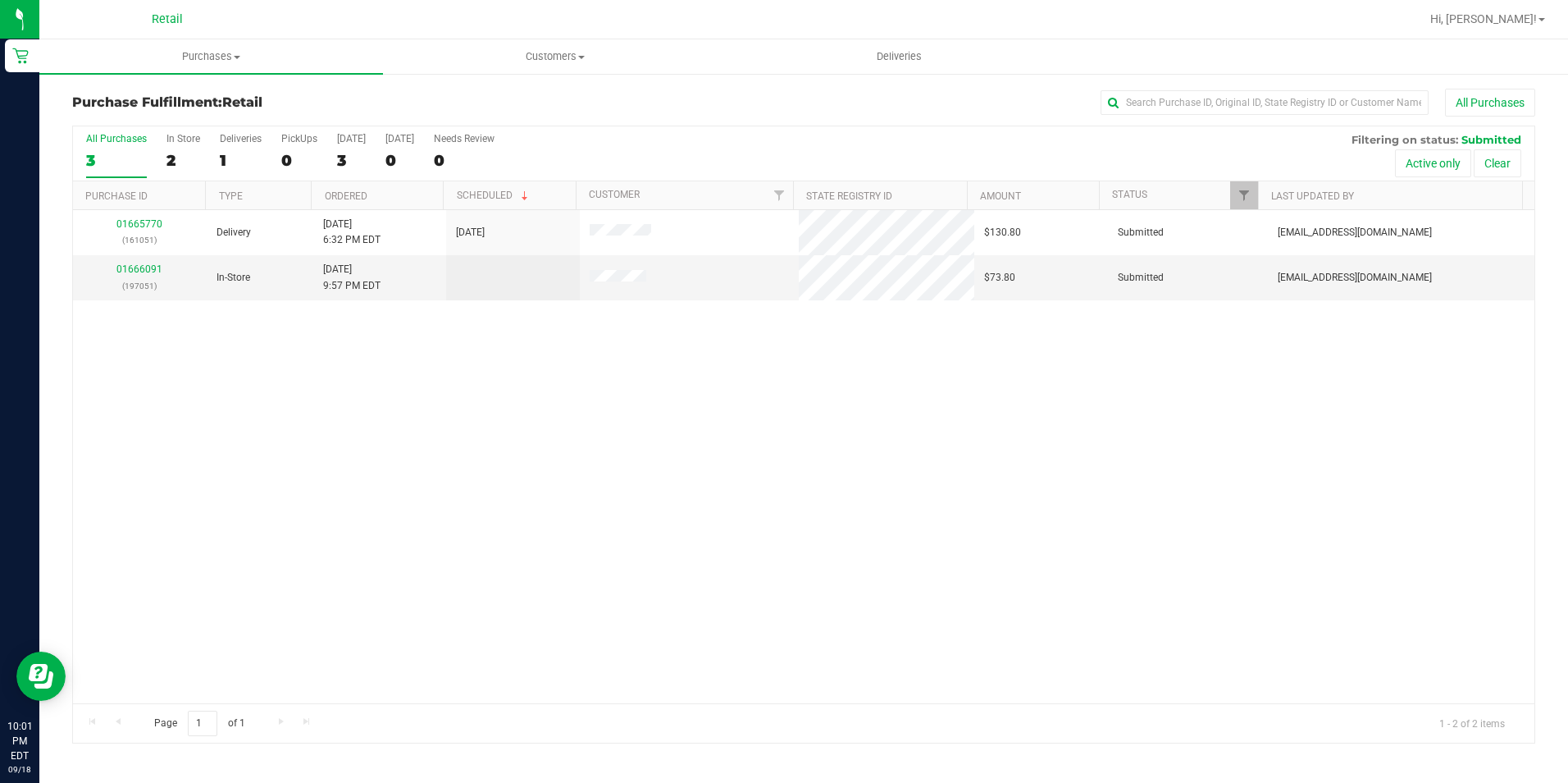
click at [1034, 486] on div "01665770 (161051) Delivery 9/18/2025 6:32 PM EDT 9/18/2025 $130.80 Submitted ai…" at bounding box center [803, 457] width 1462 height 493
click at [1310, 450] on div "01665770 (161051) Delivery 9/18/2025 6:32 PM EDT 9/18/2025 $130.80 Submitted ai…" at bounding box center [803, 457] width 1462 height 493
